Goal: Find specific page/section: Find specific page/section

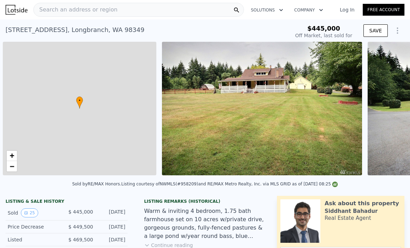
scroll to position [0, 3]
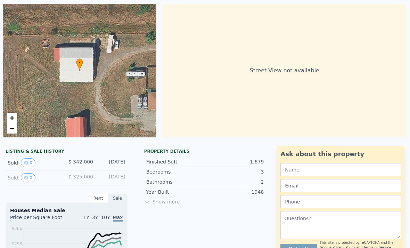
click at [148, 205] on span "Show more" at bounding box center [205, 201] width 122 height 7
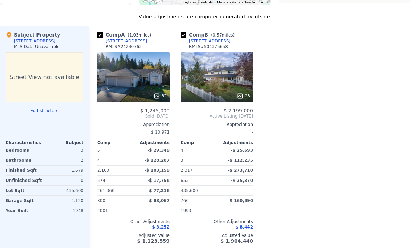
scroll to position [687, 0]
click at [101, 38] on input "checkbox" at bounding box center [100, 35] width 6 height 6
checkbox input "false"
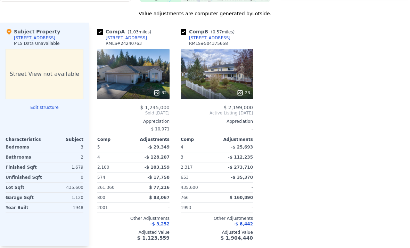
scroll to position [690, 0]
click at [101, 31] on input "checkbox" at bounding box center [100, 33] width 6 height 6
checkbox input "false"
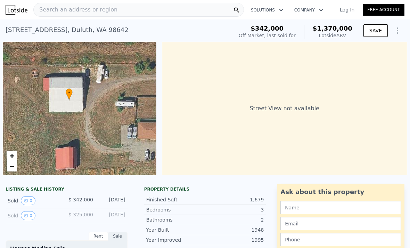
scroll to position [0, 0]
click at [154, 13] on div "Search an address or region" at bounding box center [138, 10] width 211 height 14
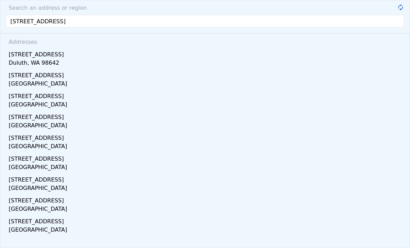
type input "[STREET_ADDRESS]"
click at [45, 61] on div "Duluth, WA 98642" at bounding box center [207, 64] width 396 height 10
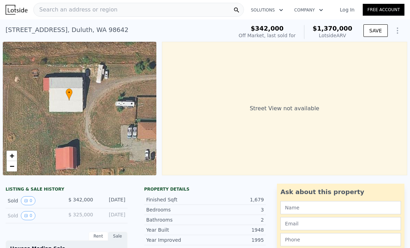
click at [75, 15] on div "Search an address or region" at bounding box center [76, 9] width 84 height 13
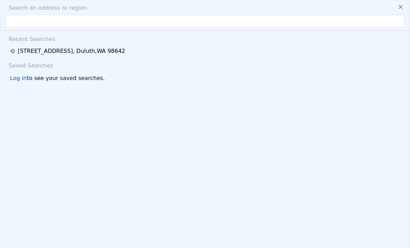
click at [102, 51] on div "[STREET_ADDRESS]" at bounding box center [71, 51] width 107 height 8
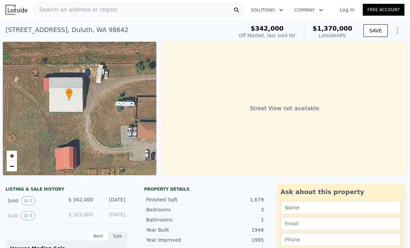
click at [125, 12] on div "Search an address or region" at bounding box center [138, 10] width 211 height 14
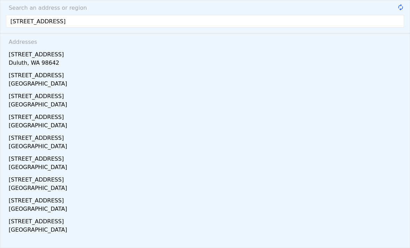
type input "[STREET_ADDRESS]"
click at [42, 59] on div "Duluth, WA 98642" at bounding box center [207, 64] width 396 height 10
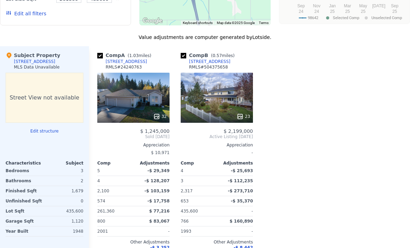
scroll to position [667, 0]
click at [100, 57] on input "checkbox" at bounding box center [100, 56] width 6 height 6
checkbox input "false"
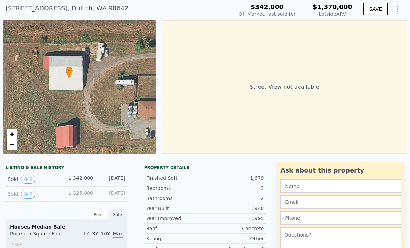
scroll to position [0, 0]
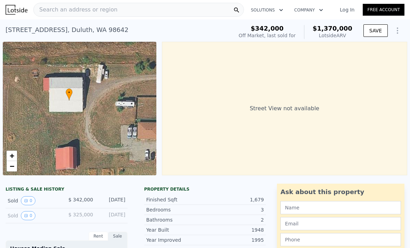
checkbox input "true"
